Goal: Information Seeking & Learning: Understand process/instructions

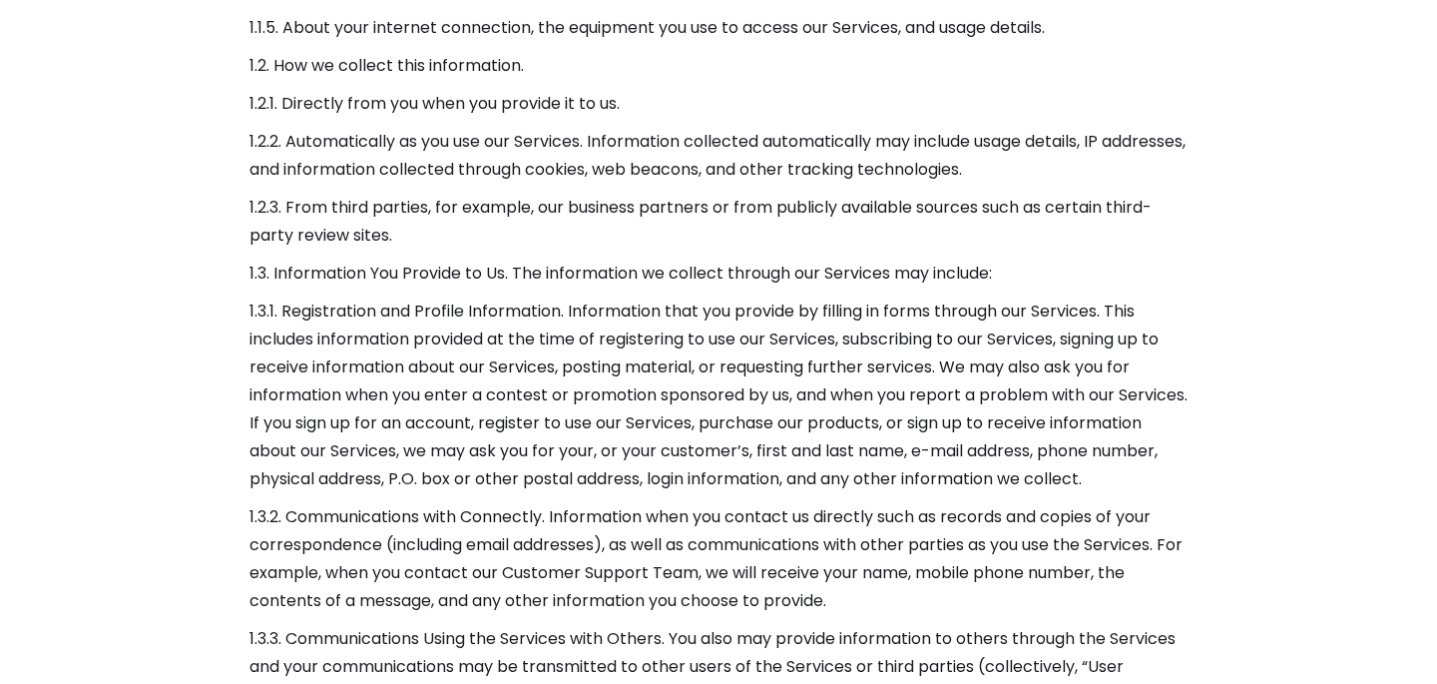
scroll to position [1519, 0]
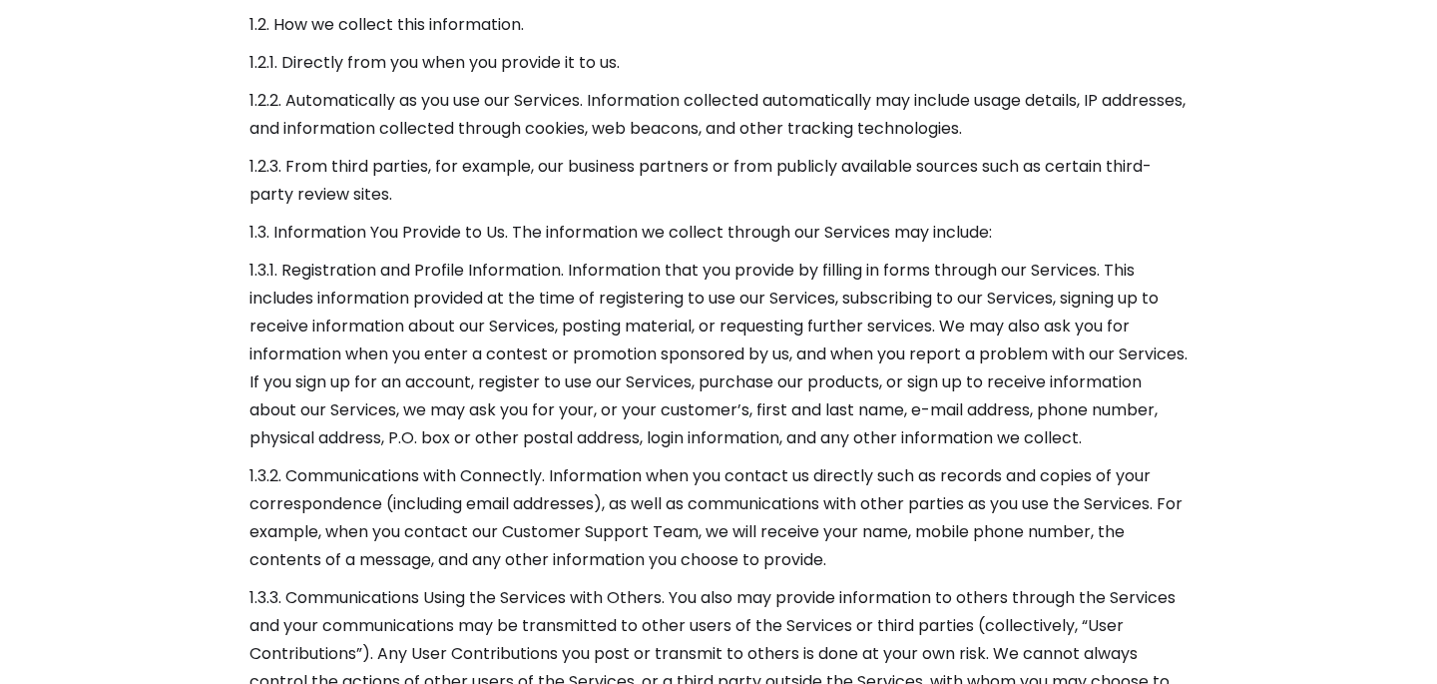
click at [628, 345] on p "1.3.1. Registration and Profile Information. Information that you provide by fi…" at bounding box center [718, 354] width 938 height 196
drag, startPoint x: 590, startPoint y: 324, endPoint x: 714, endPoint y: 330, distance: 123.9
click at [714, 330] on p "1.3.1. Registration and Profile Information. Information that you provide by fi…" at bounding box center [718, 354] width 938 height 196
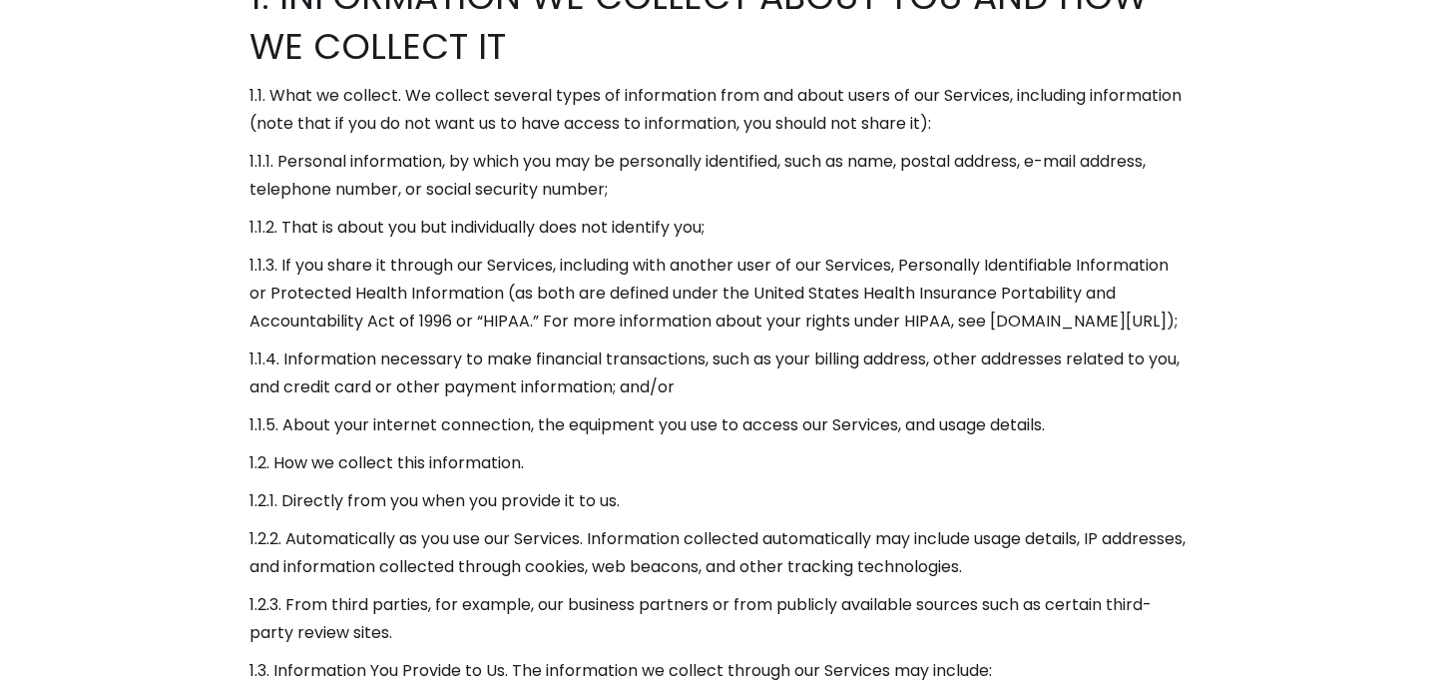
scroll to position [0, 0]
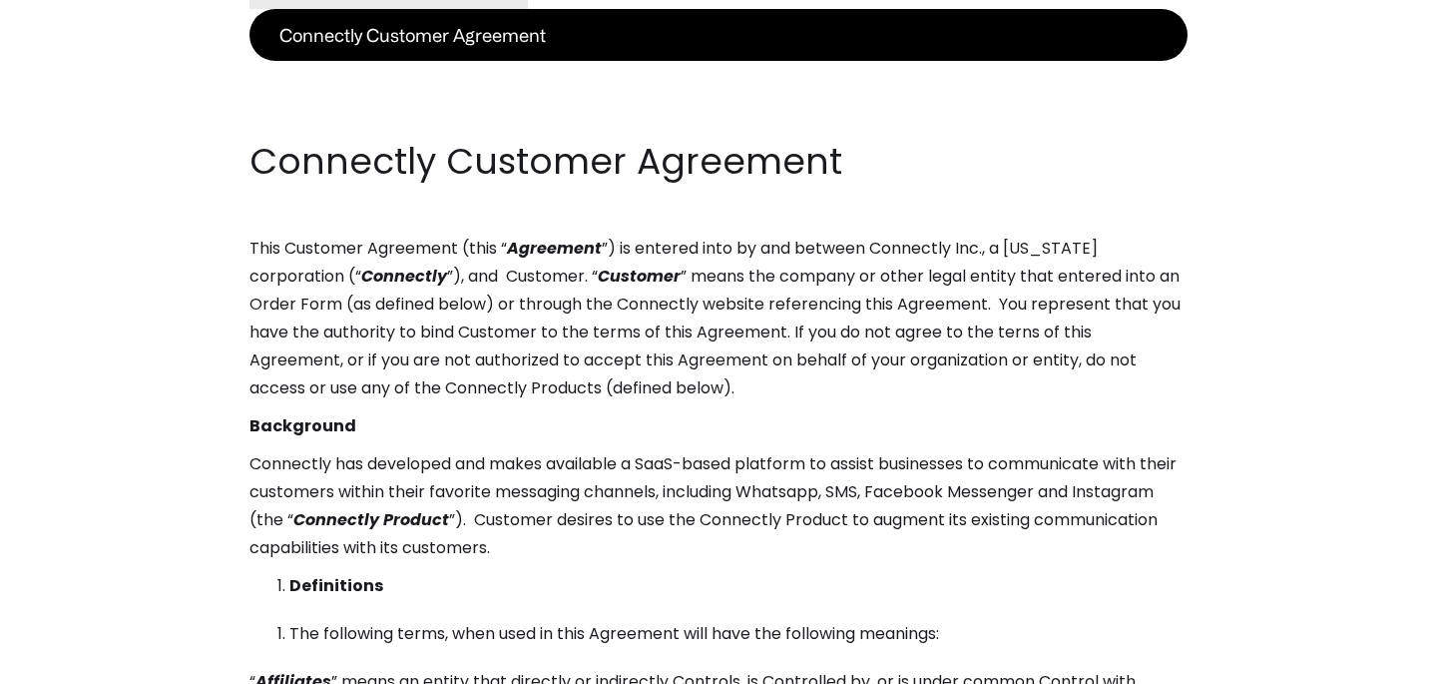
scroll to position [294, 0]
